Goal: Check status: Check status

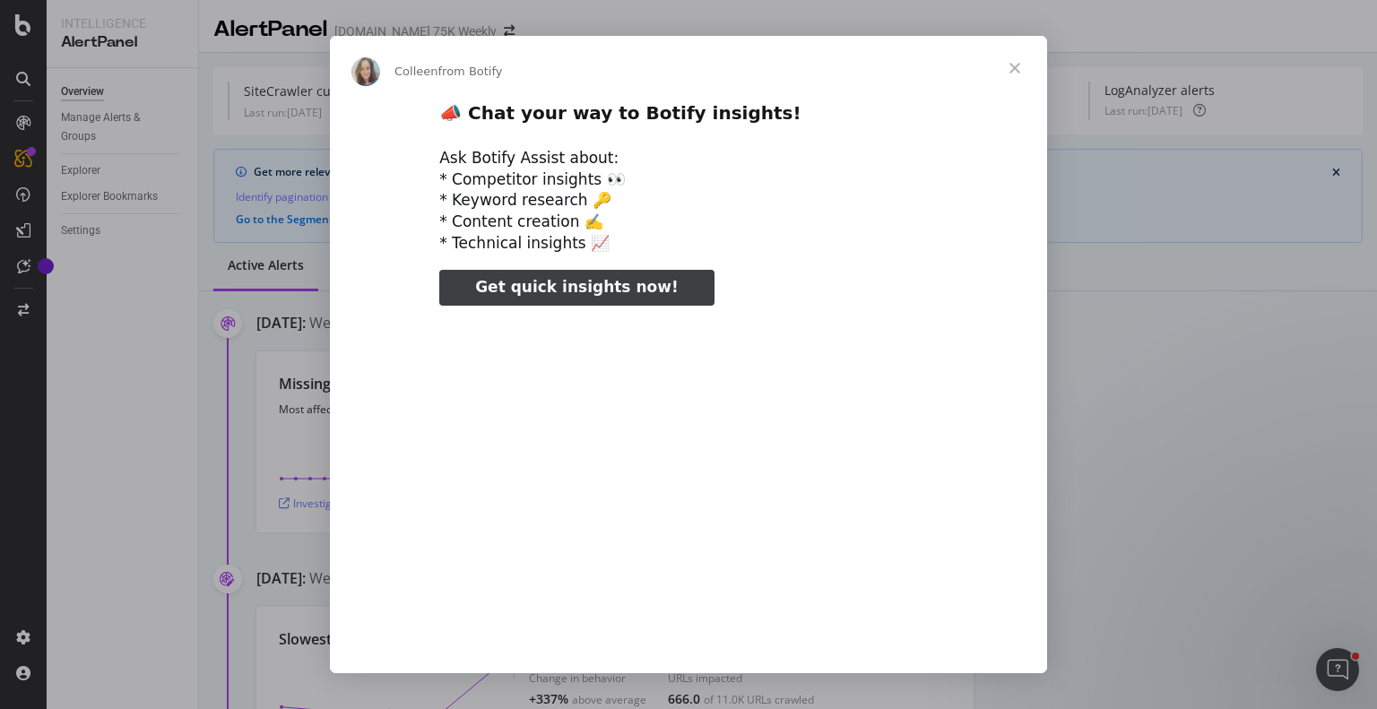
type input "263962"
click at [1014, 68] on span "Close" at bounding box center [1015, 68] width 65 height 65
